Goal: Find contact information: Find contact information

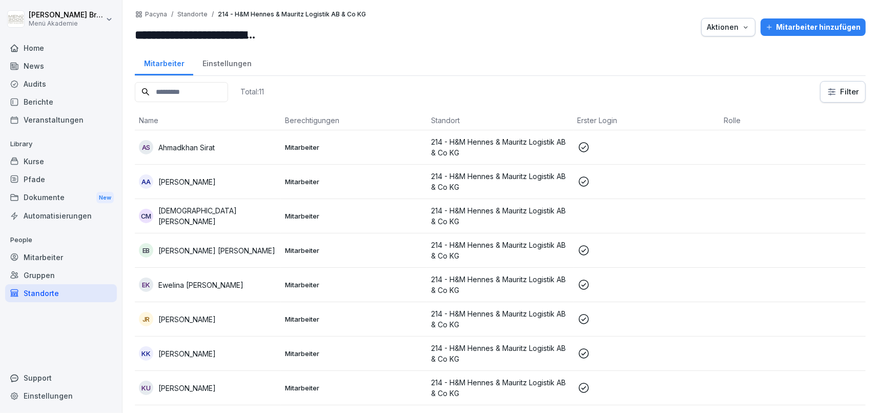
click at [53, 254] on div "Mitarbeiter" at bounding box center [61, 257] width 112 height 18
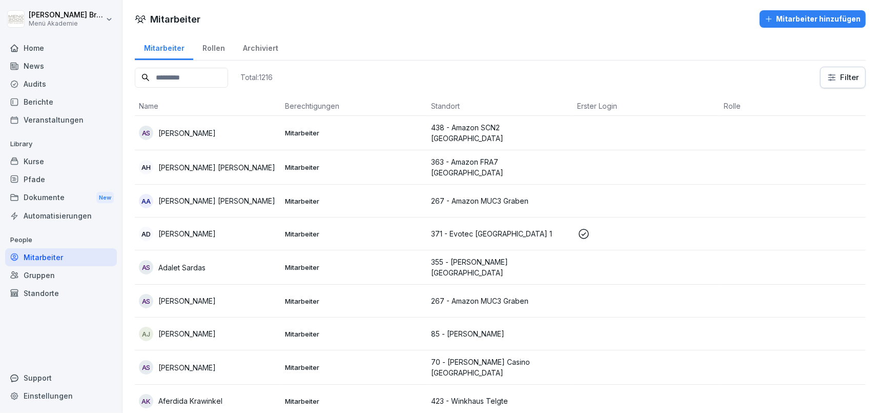
click at [206, 74] on input at bounding box center [181, 78] width 93 height 20
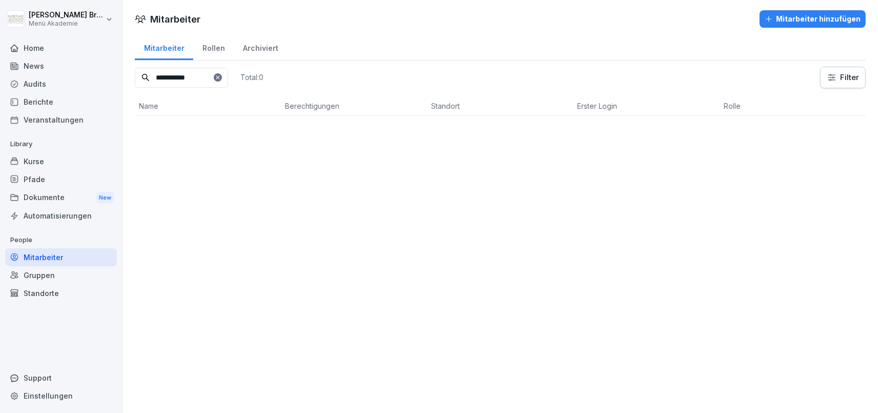
type input "**********"
click at [26, 255] on div "Mitarbeiter" at bounding box center [61, 257] width 112 height 18
click at [42, 291] on div "Standorte" at bounding box center [61, 293] width 112 height 18
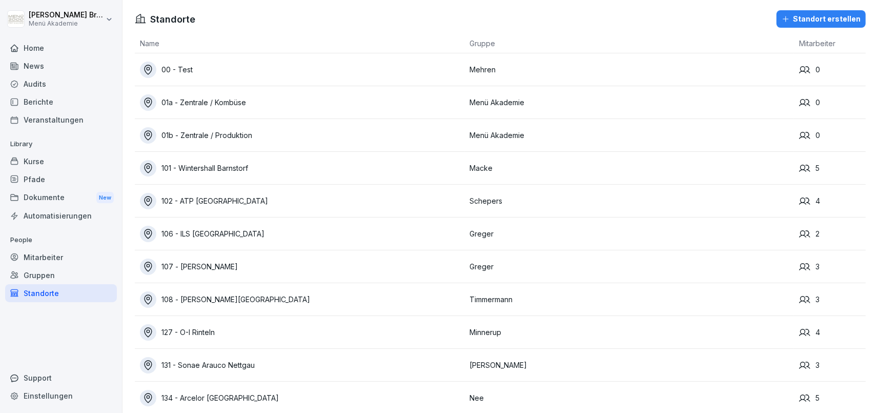
scroll to position [1110, 0]
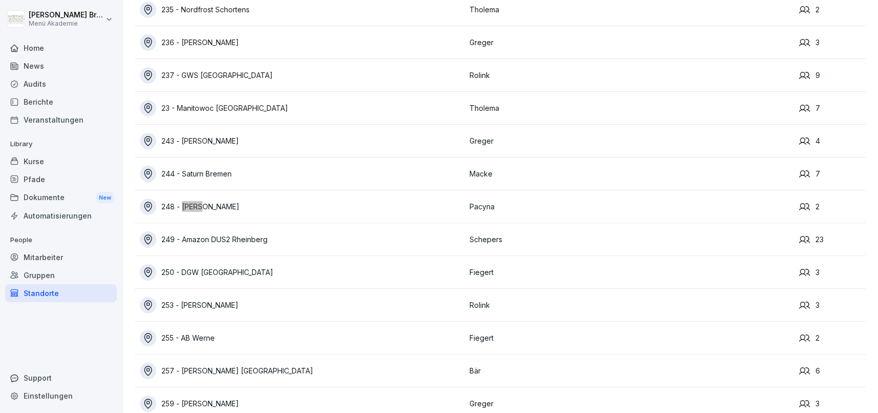
click at [215, 207] on div "248 - [PERSON_NAME]" at bounding box center [302, 206] width 324 height 16
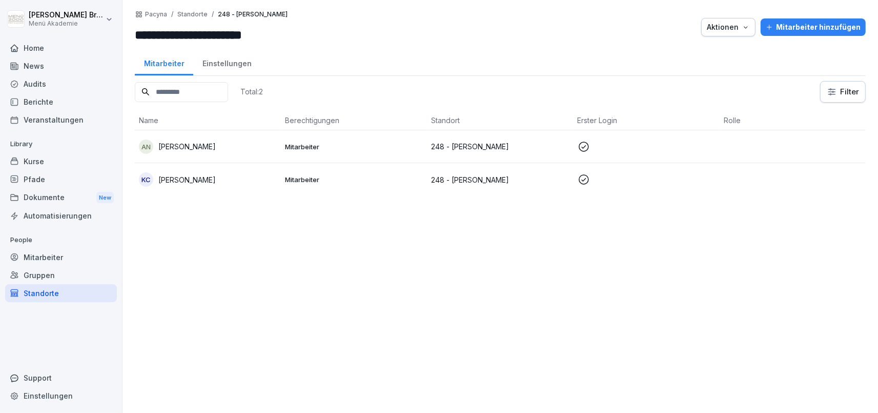
click at [194, 177] on p "[PERSON_NAME]" at bounding box center [186, 179] width 57 height 11
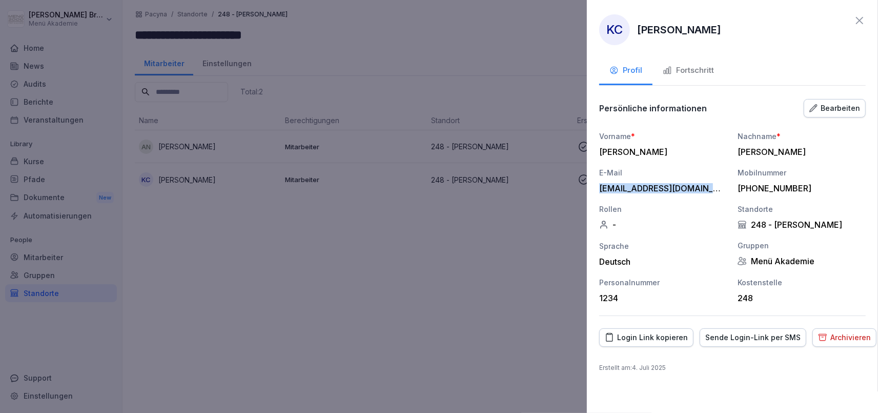
drag, startPoint x: 598, startPoint y: 189, endPoint x: 726, endPoint y: 190, distance: 128.1
click at [726, 190] on div "[PERSON_NAME]-[PERSON_NAME] Profil Fortschritt Persönliche informationen Bearbe…" at bounding box center [732, 206] width 291 height 413
copy div "[EMAIL_ADDRESS][DOMAIN_NAME]"
click at [703, 76] on button "Fortschritt" at bounding box center [689, 71] width 72 height 28
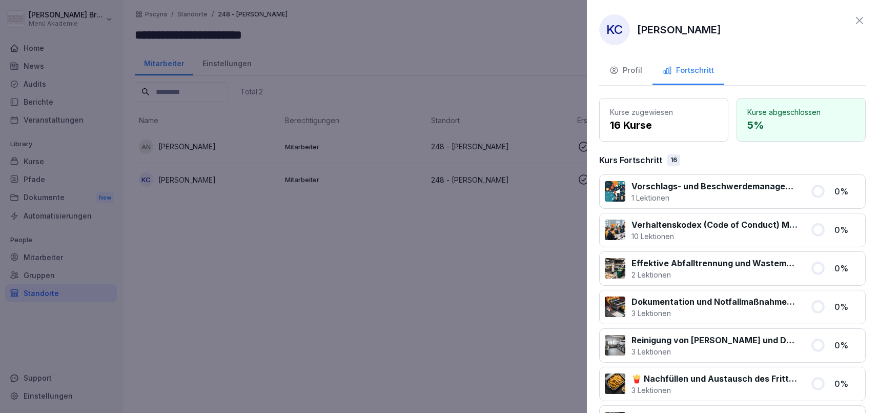
click at [627, 73] on div "Profil" at bounding box center [625, 71] width 33 height 12
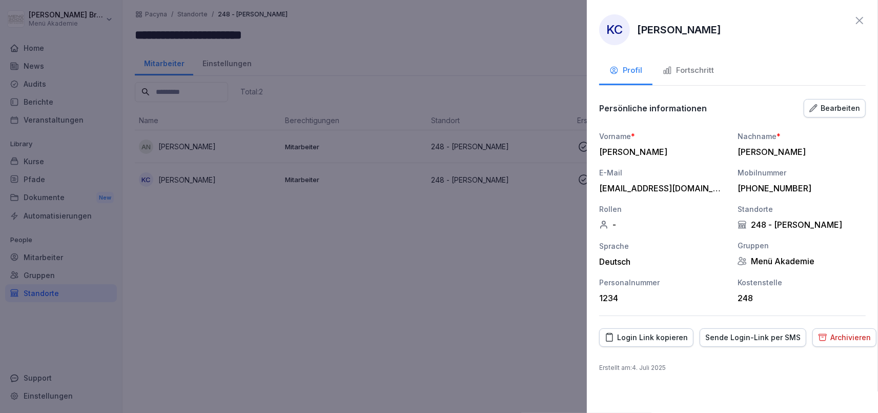
click at [750, 336] on div "Sende Login-Link per SMS" at bounding box center [752, 337] width 95 height 11
click at [215, 262] on div at bounding box center [439, 206] width 878 height 413
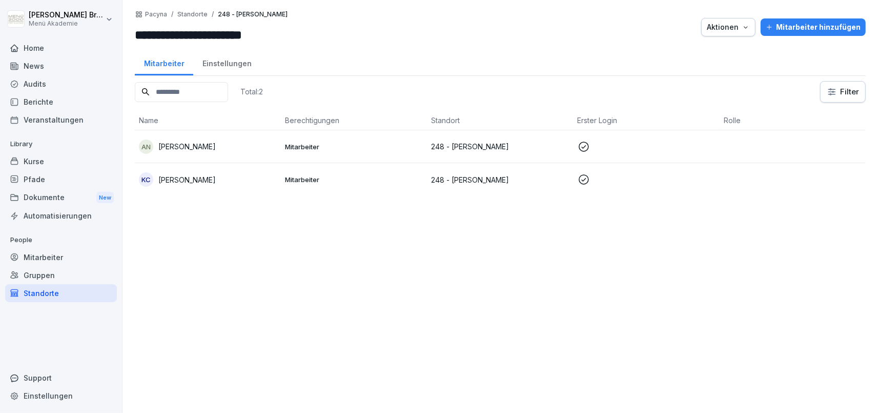
click at [36, 51] on div "Home" at bounding box center [61, 48] width 112 height 18
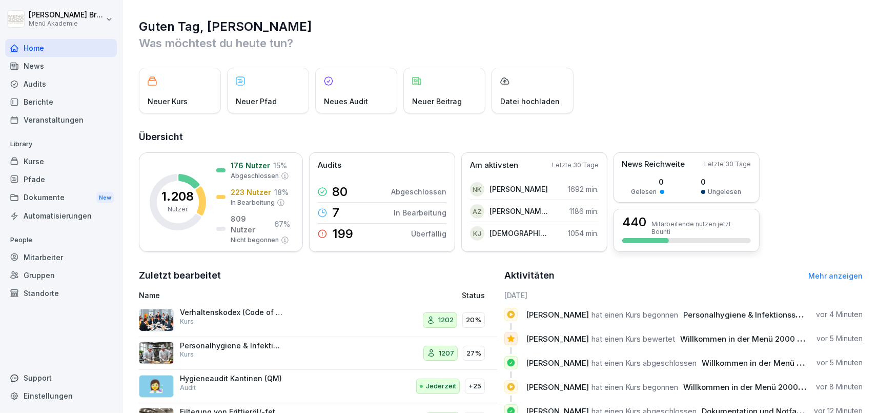
click at [702, 221] on p "Mitarbeitende nutzen jetzt Bounti" at bounding box center [700, 227] width 99 height 15
